Goal: Task Accomplishment & Management: Complete application form

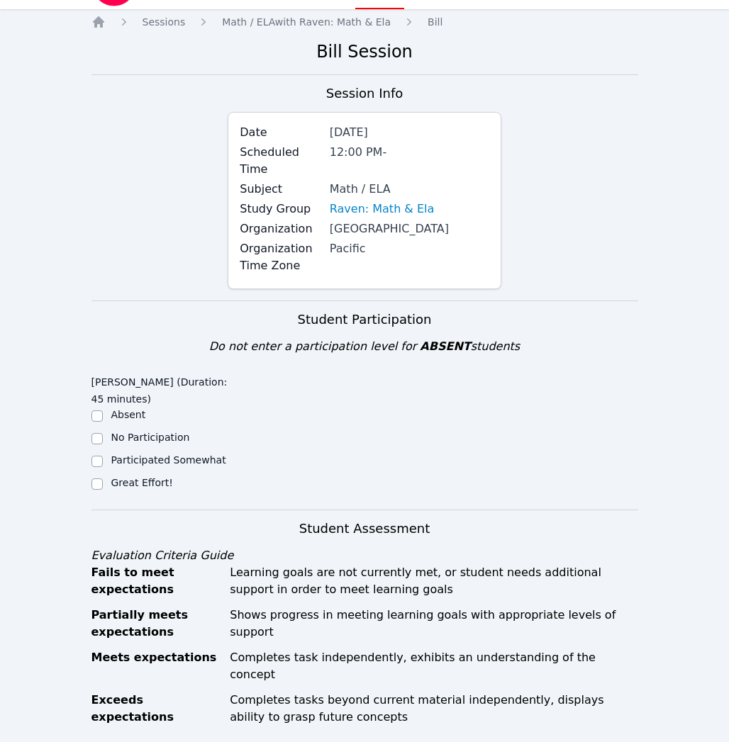
scroll to position [43, 0]
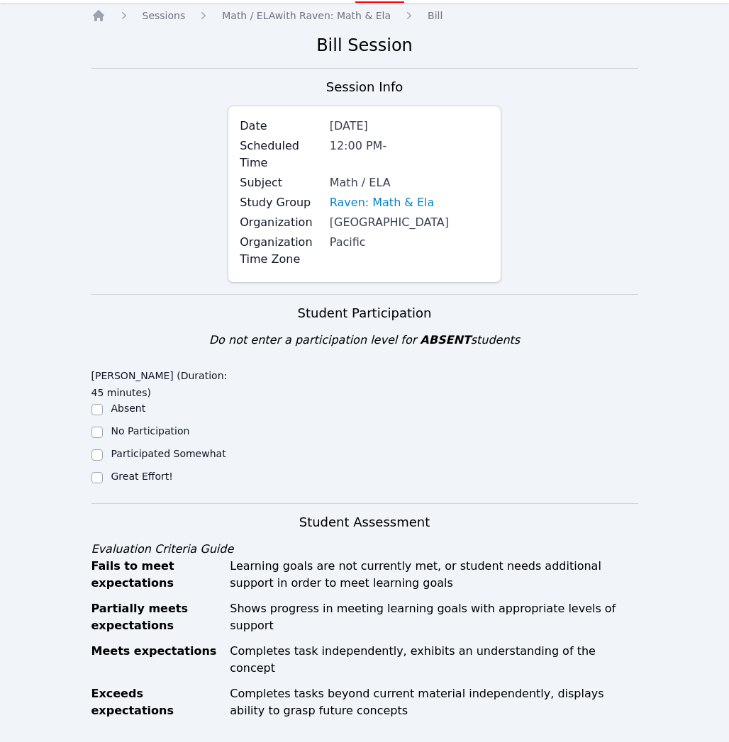
click at [150, 467] on ul "Absent No Participation Participated Somewhat Great Effort!" at bounding box center [159, 443] width 137 height 85
click at [140, 474] on label "Great Effort!" at bounding box center [142, 476] width 62 height 11
click at [103, 474] on input "Great Effort!" at bounding box center [96, 477] width 11 height 11
checkbox input "true"
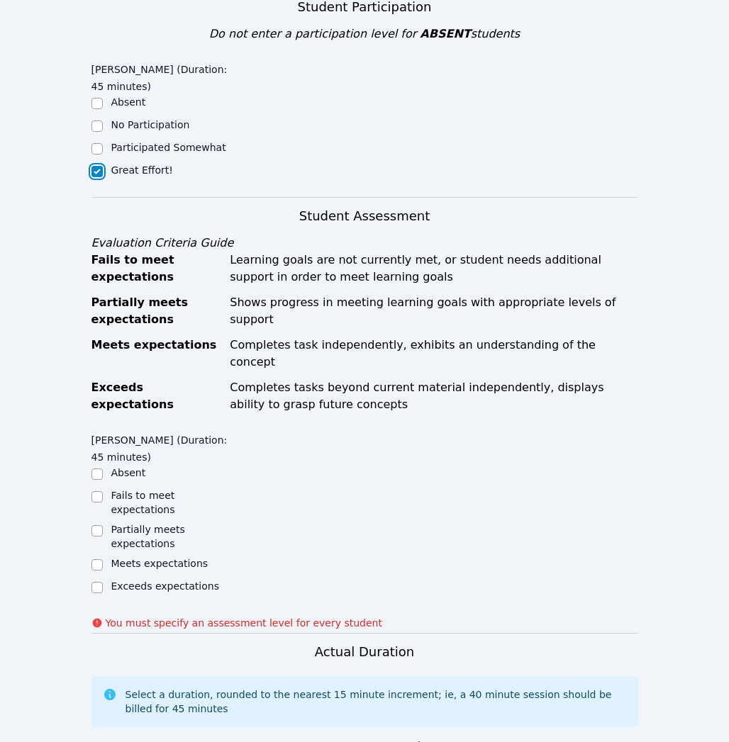
scroll to position [349, 0]
click at [169, 557] on label "Meets expectations" at bounding box center [159, 562] width 97 height 11
click at [103, 558] on input "Meets expectations" at bounding box center [96, 563] width 11 height 11
checkbox input "true"
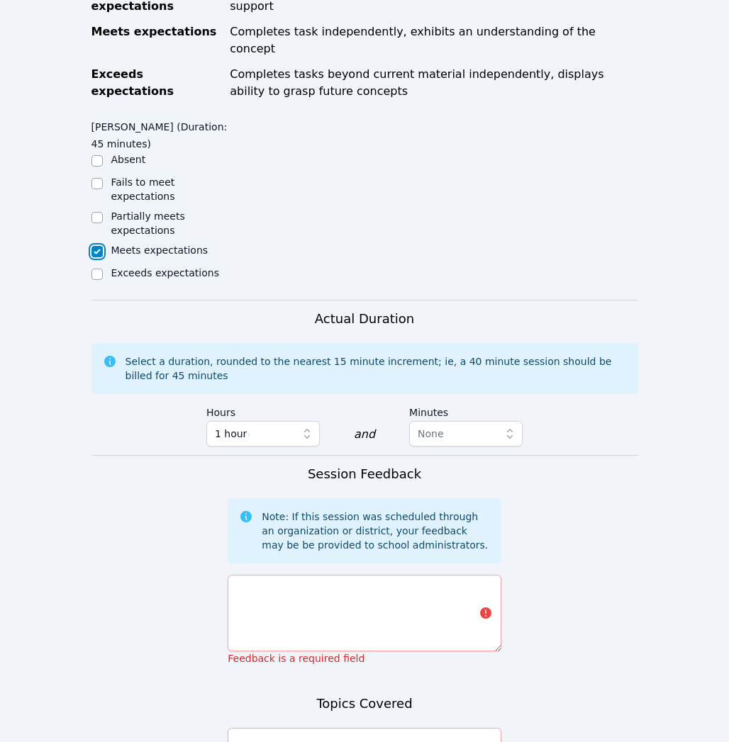
scroll to position [694, 0]
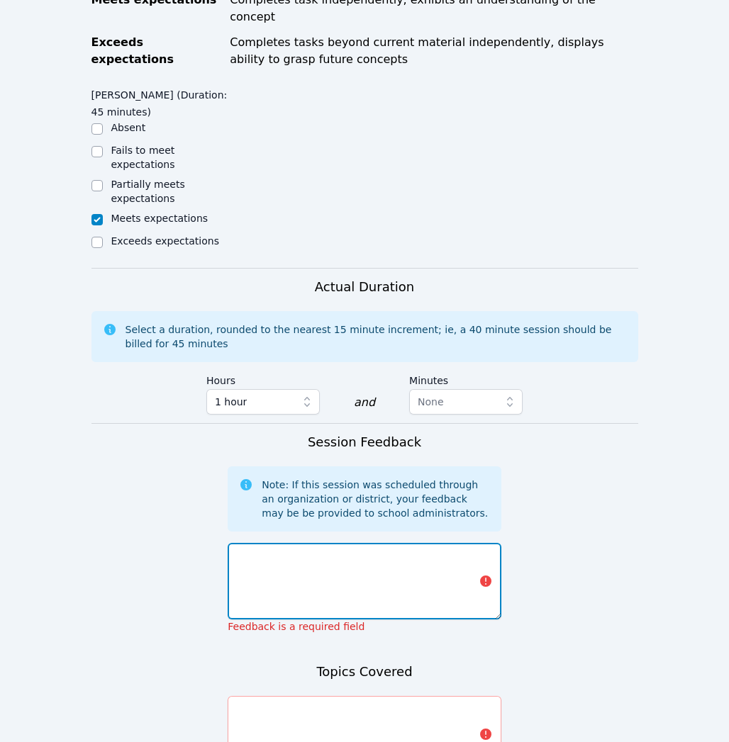
click at [444, 572] on textarea at bounding box center [364, 581] width 274 height 77
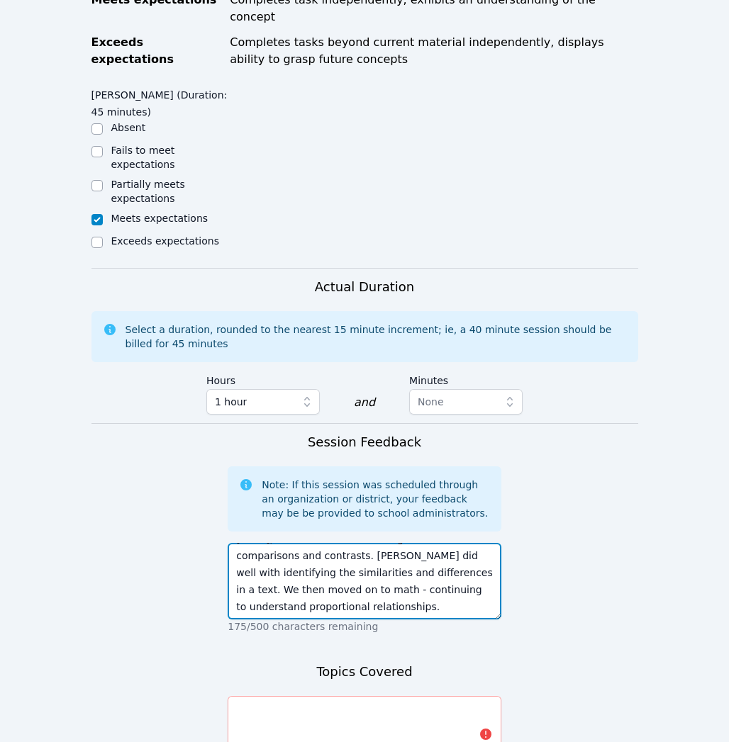
scroll to position [44, 0]
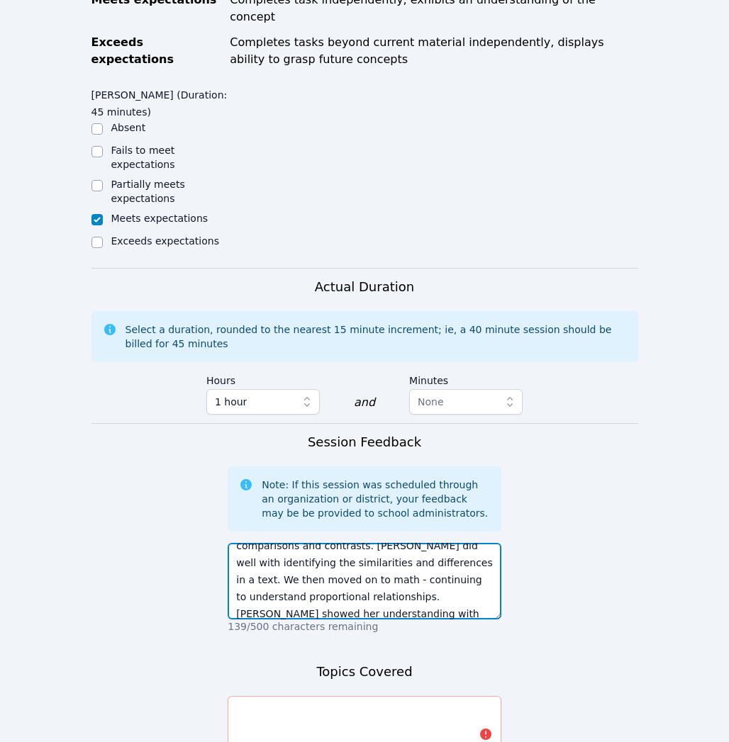
click at [336, 600] on textarea "Raven was 15 minutes late to [DATE] session. [DATE], we started with a reading …" at bounding box center [364, 581] width 274 height 77
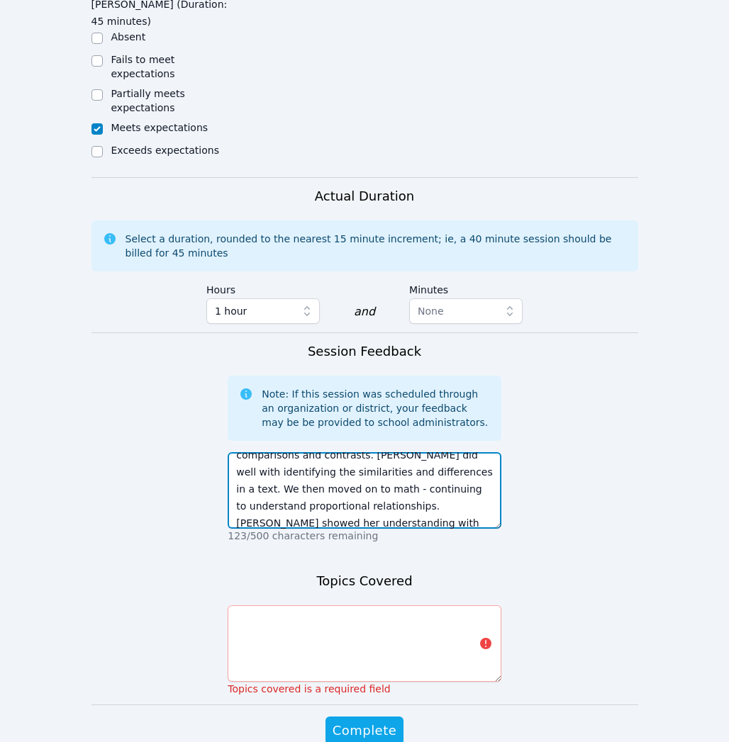
scroll to position [68, 0]
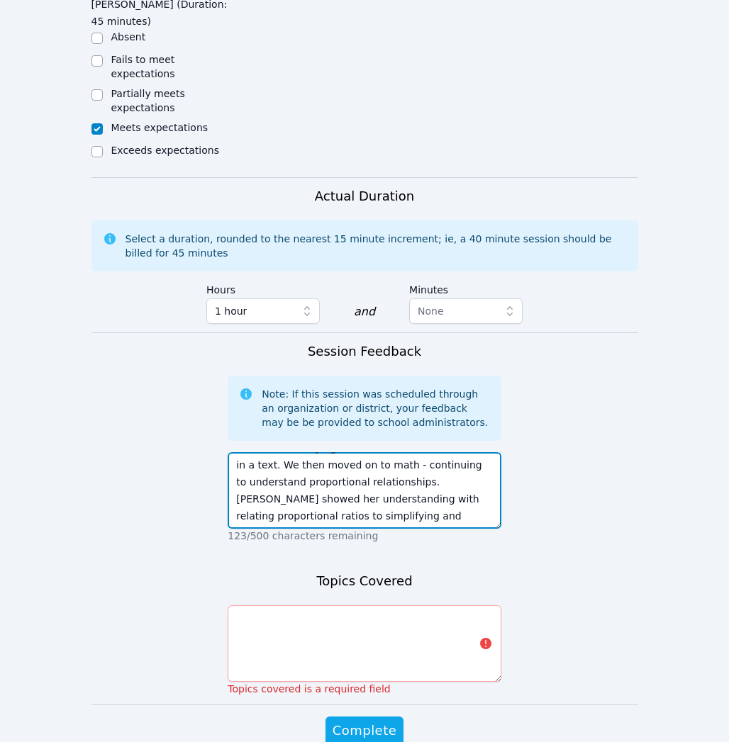
type textarea "Raven was 15 minutes late to [DATE] session. [DATE], we started with a reading …"
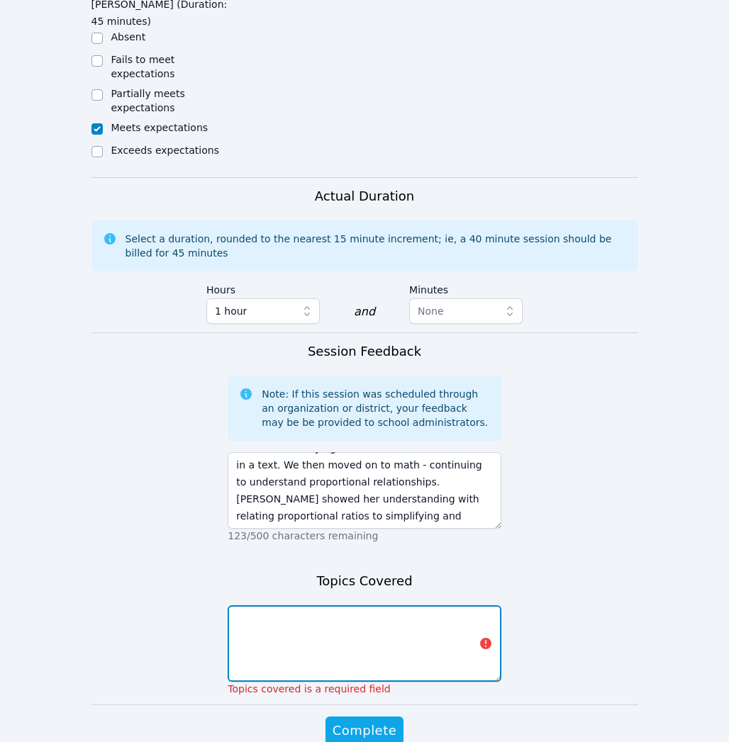
click at [388, 618] on textarea at bounding box center [364, 643] width 274 height 77
click at [282, 605] on textarea "Reading 0 comparisons and contrasts" at bounding box center [364, 643] width 274 height 77
click at [440, 611] on textarea "Reading - comparisons and contrasts" at bounding box center [364, 643] width 274 height 77
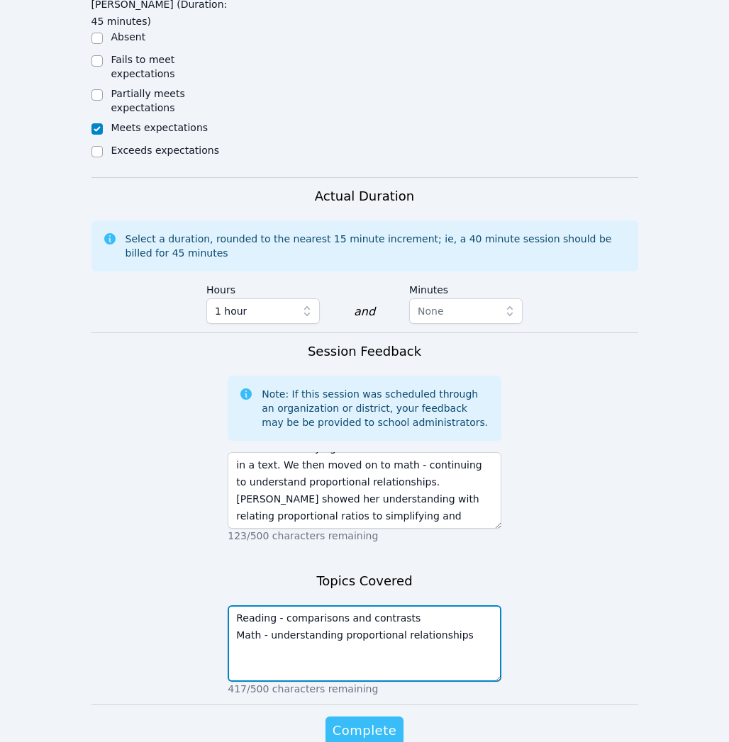
type textarea "Reading - comparisons and contrasts Math - understanding proportional relations…"
click at [387, 721] on span "Complete" at bounding box center [364, 731] width 64 height 20
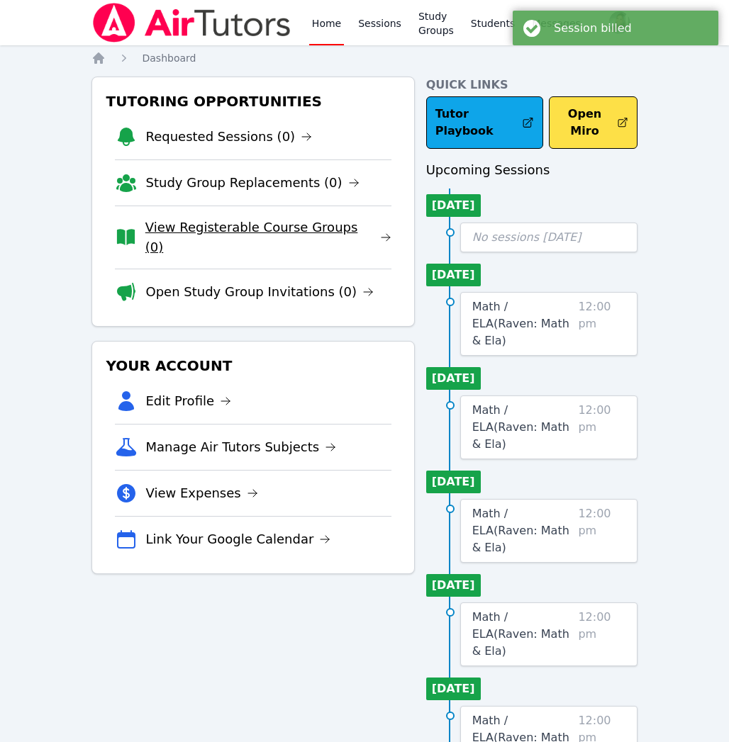
click at [203, 225] on link "View Registerable Course Groups (0)" at bounding box center [268, 238] width 246 height 40
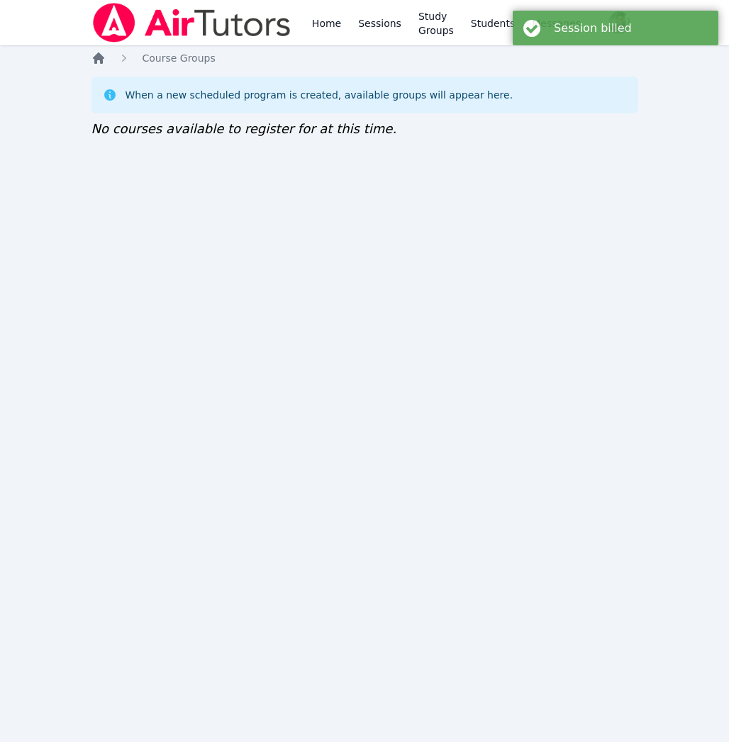
click at [99, 57] on icon "Breadcrumb" at bounding box center [98, 57] width 11 height 11
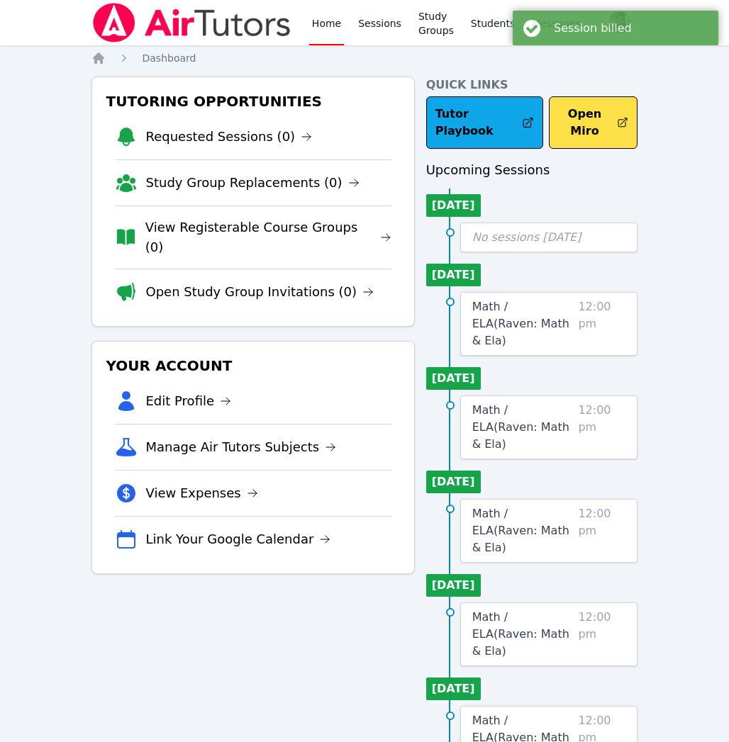
click at [199, 173] on link "Study Group Replacements (0)" at bounding box center [252, 183] width 213 height 20
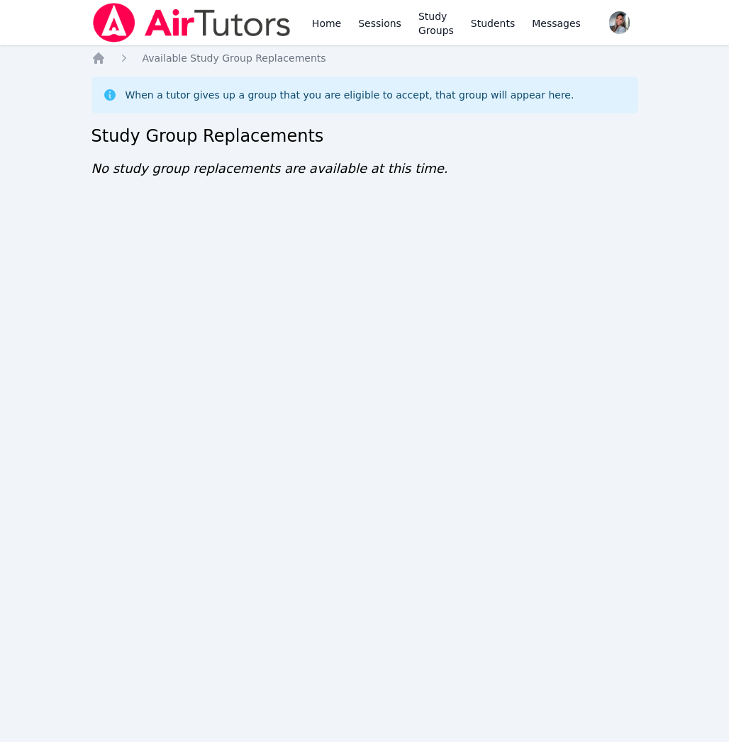
click at [90, 57] on div "Home Sessions Study Groups Students Messages Open user menu [PERSON_NAME] Open …" at bounding box center [364, 371] width 729 height 742
click at [91, 55] on icon "Breadcrumb" at bounding box center [98, 58] width 14 height 14
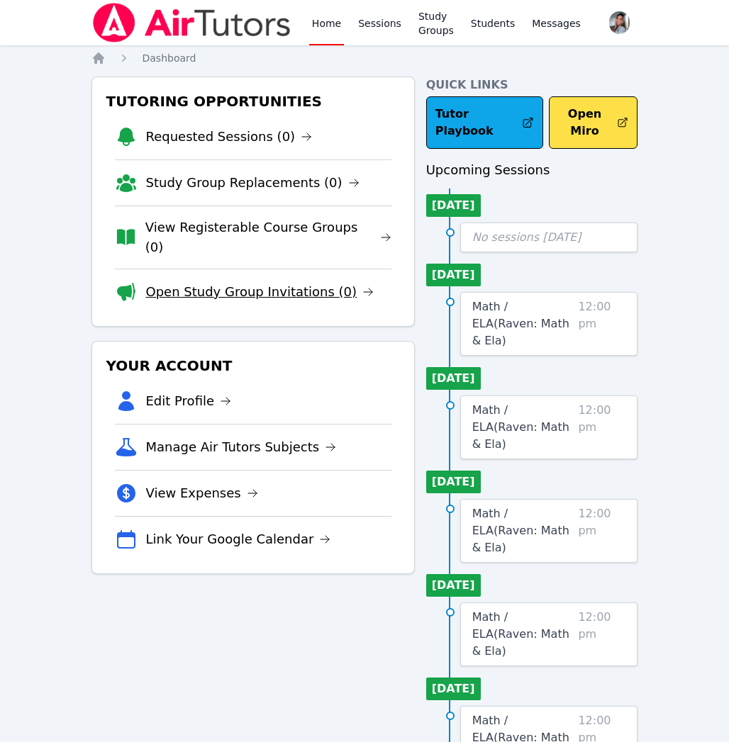
click at [201, 282] on link "Open Study Group Invitations (0)" at bounding box center [260, 292] width 228 height 20
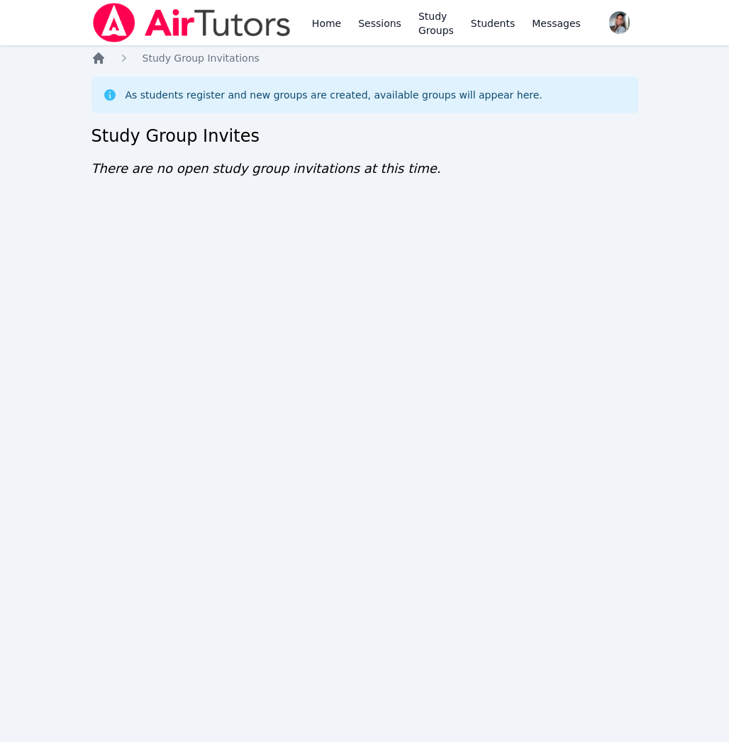
click at [92, 56] on icon "Breadcrumb" at bounding box center [98, 58] width 14 height 14
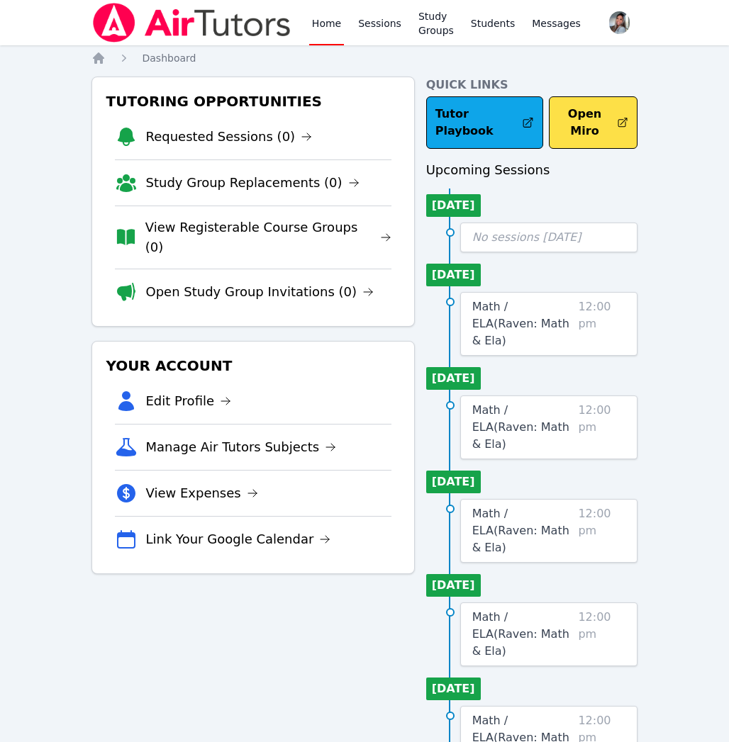
click at [324, 34] on link "Home" at bounding box center [326, 22] width 35 height 45
